Goal: Task Accomplishment & Management: Manage account settings

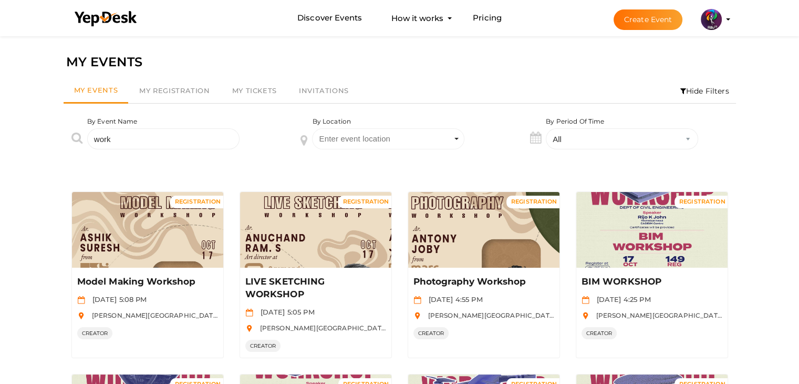
click at [191, 136] on input "work" at bounding box center [163, 138] width 152 height 21
type input "w"
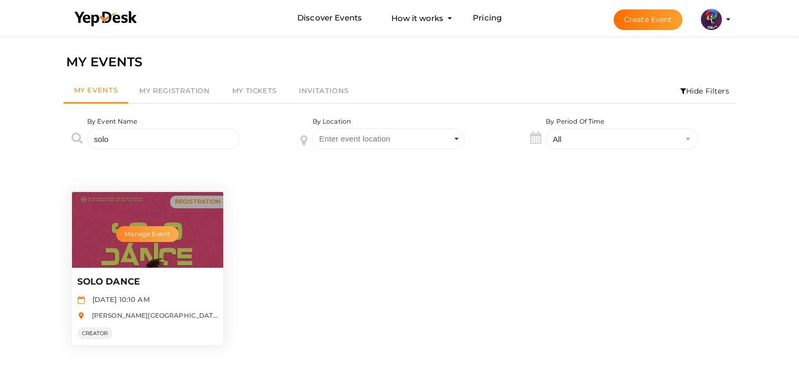
click at [151, 231] on button "Manage Event" at bounding box center [147, 234] width 62 height 16
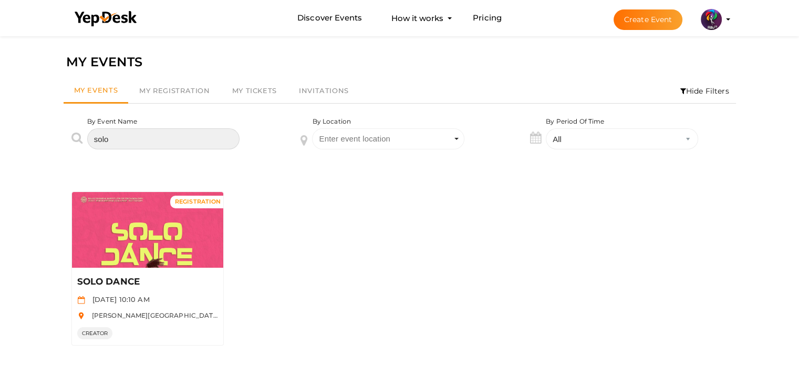
click at [149, 139] on input "solo" at bounding box center [163, 138] width 152 height 21
type input "s"
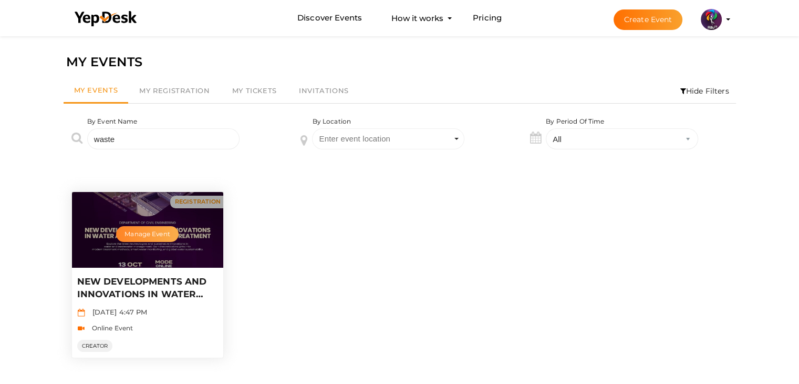
click at [158, 235] on button "Manage Event" at bounding box center [147, 234] width 62 height 16
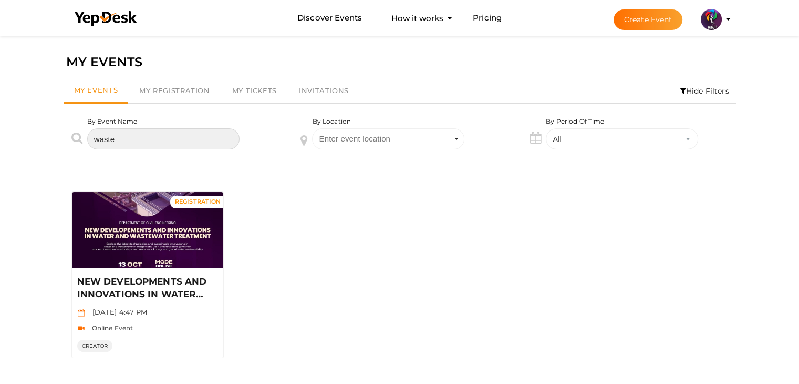
click at [162, 143] on input "waste" at bounding box center [163, 138] width 152 height 21
type input "w"
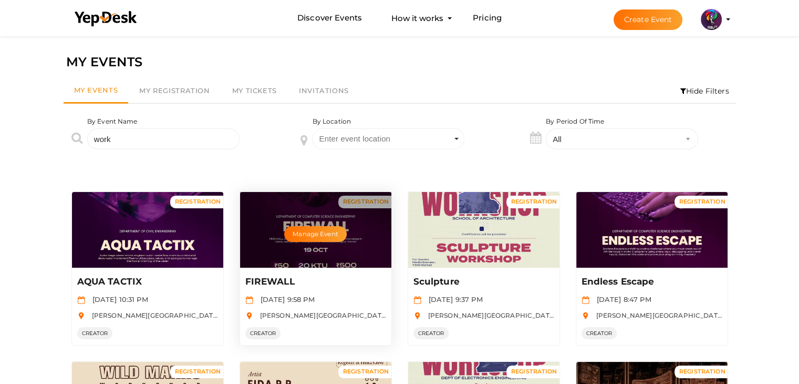
click at [356, 242] on div "Manage Event" at bounding box center [315, 230] width 151 height 76
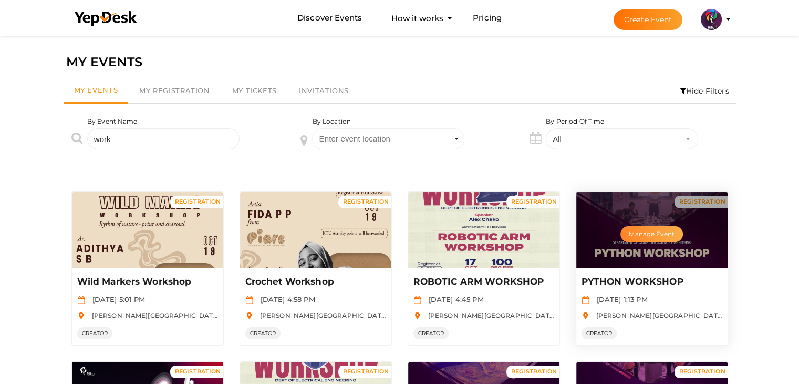
click at [641, 236] on button "Manage Event" at bounding box center [652, 234] width 62 height 16
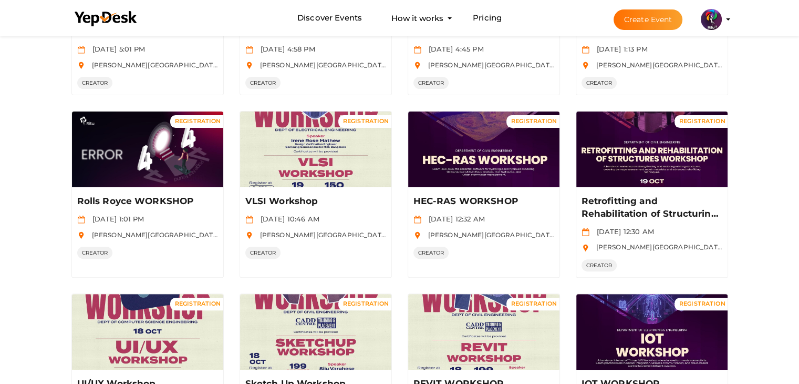
scroll to position [252, 0]
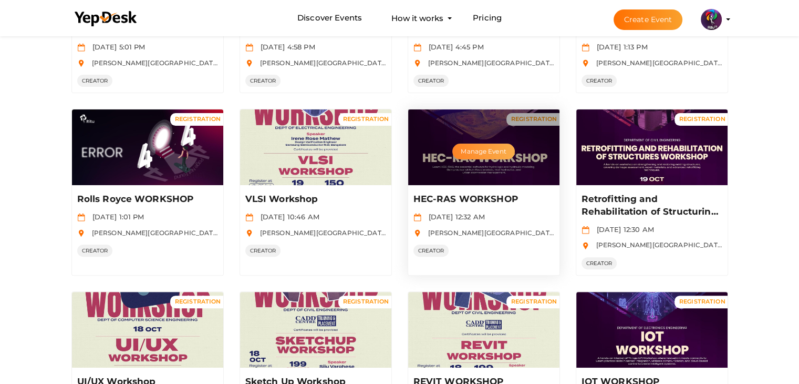
click at [485, 152] on button "Manage Event" at bounding box center [484, 151] width 62 height 16
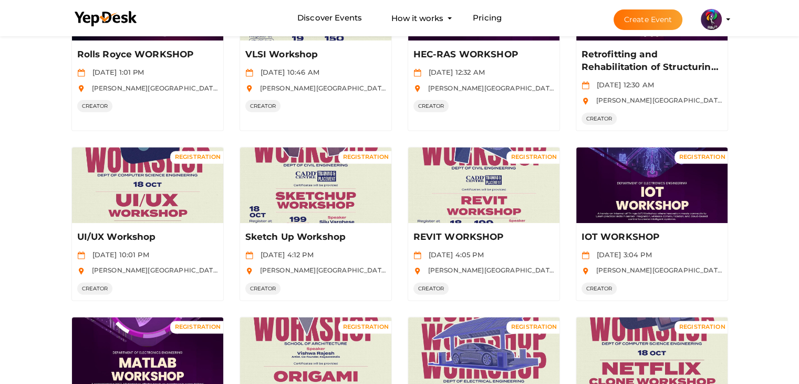
scroll to position [398, 0]
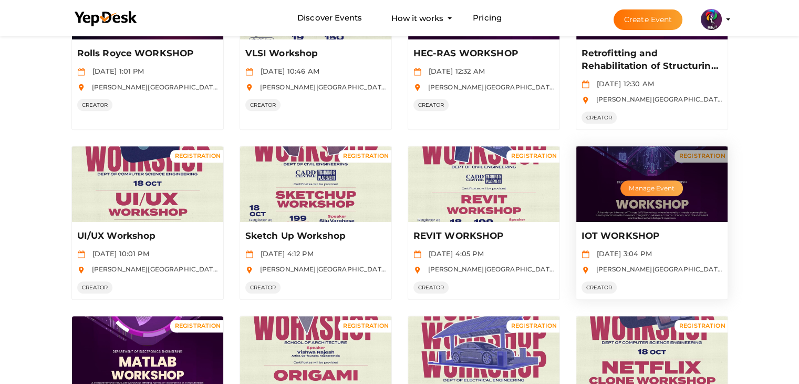
click at [639, 185] on button "Manage Event" at bounding box center [652, 188] width 62 height 16
click at [662, 180] on button "Manage Event" at bounding box center [652, 188] width 62 height 16
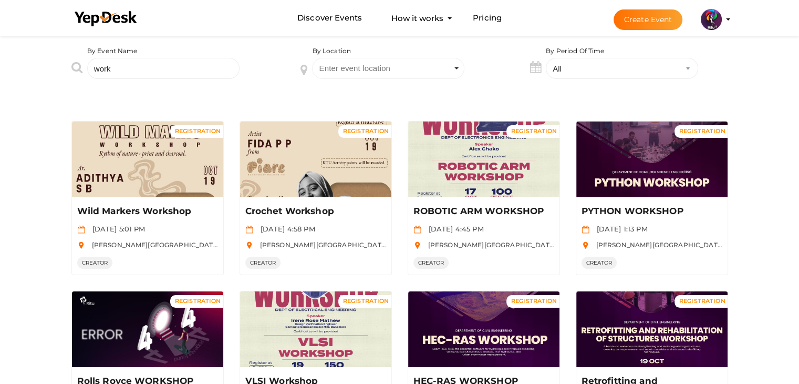
scroll to position [68, 0]
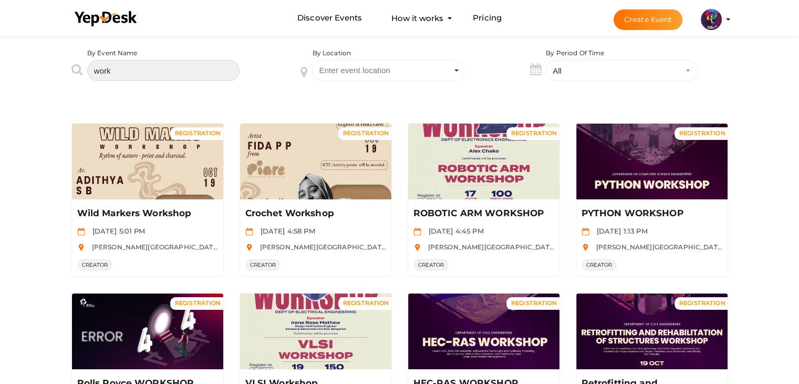
click at [216, 69] on input "work" at bounding box center [163, 70] width 152 height 21
type input "w"
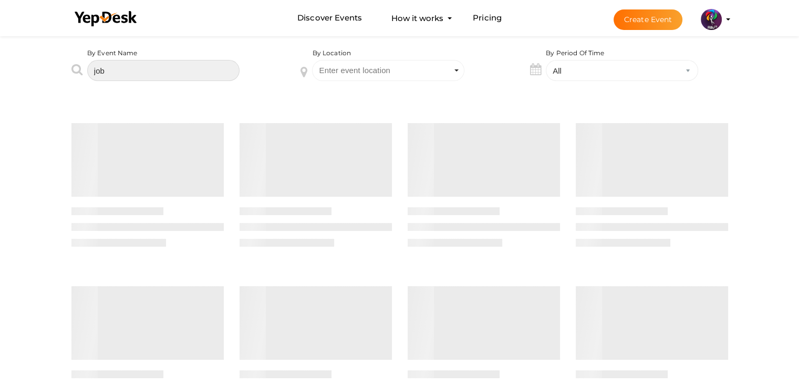
scroll to position [0, 0]
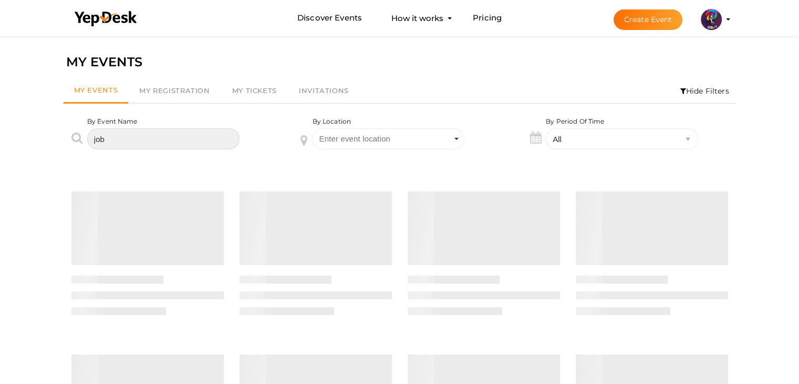
type input "job"
click at [216, 69] on div "MY EVENTS" at bounding box center [399, 62] width 667 height 20
click at [149, 129] on input "job" at bounding box center [163, 138] width 152 height 21
click at [172, 139] on input "job" at bounding box center [163, 138] width 152 height 21
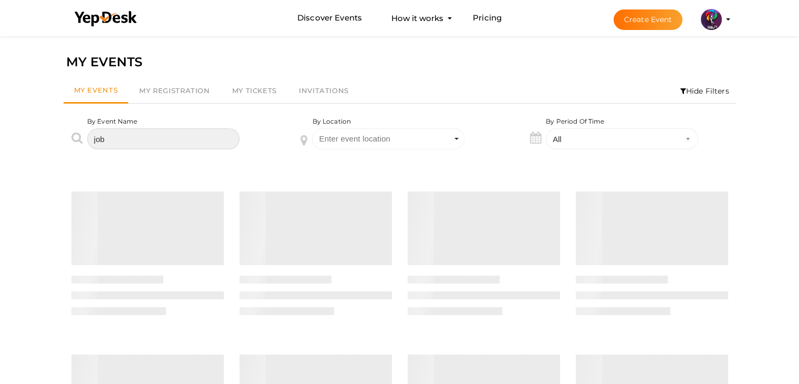
click at [172, 139] on input "job" at bounding box center [163, 138] width 152 height 21
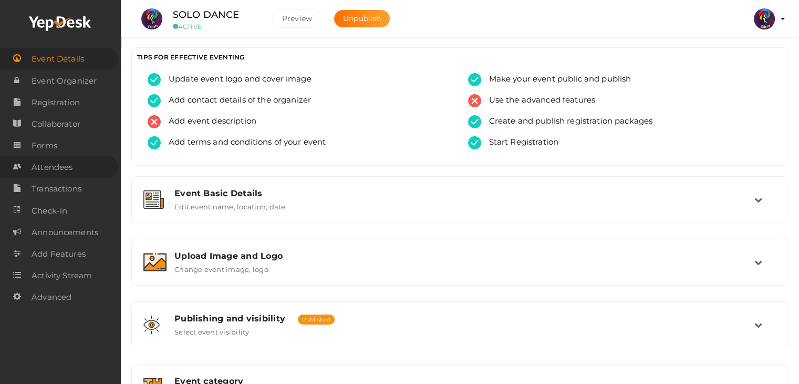
click at [53, 173] on span "Attendees" at bounding box center [52, 167] width 41 height 21
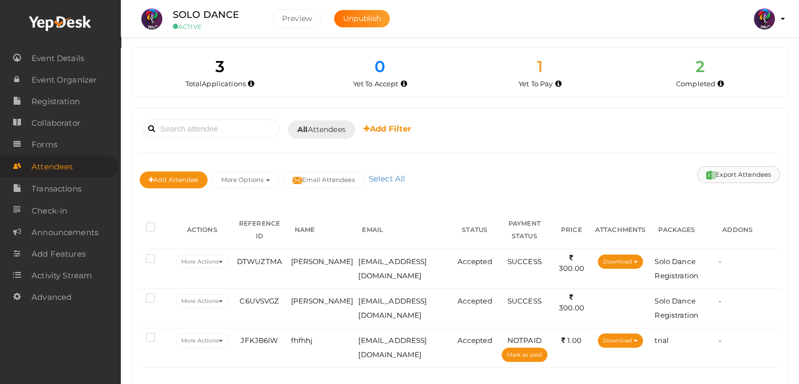
click at [738, 171] on button "Export Attendees" at bounding box center [738, 174] width 83 height 17
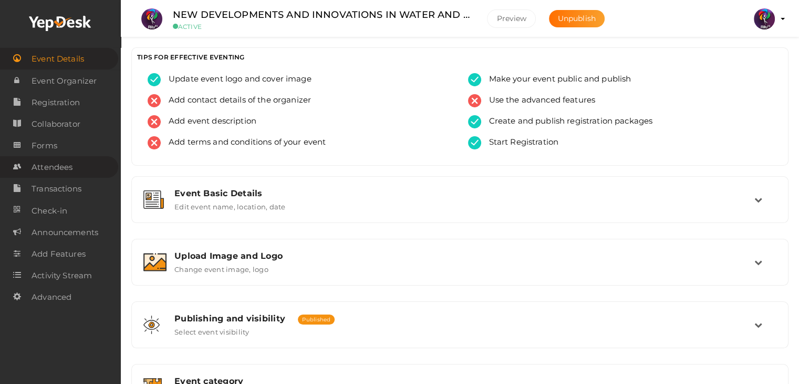
click at [65, 161] on span "Attendees" at bounding box center [52, 167] width 41 height 21
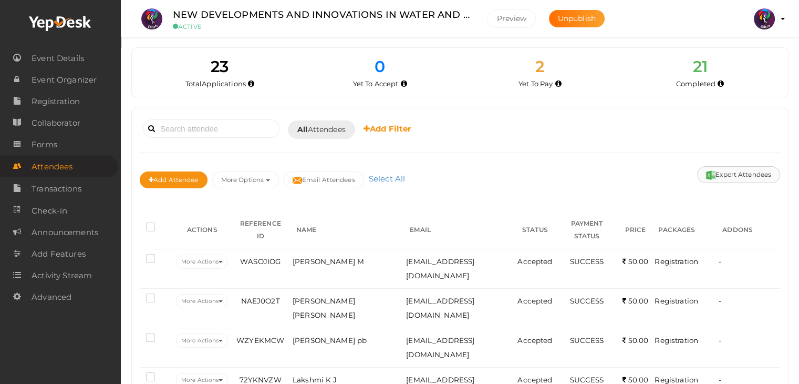
click at [753, 169] on button "Export Attendees" at bounding box center [738, 174] width 83 height 17
